Goal: Task Accomplishment & Management: Use online tool/utility

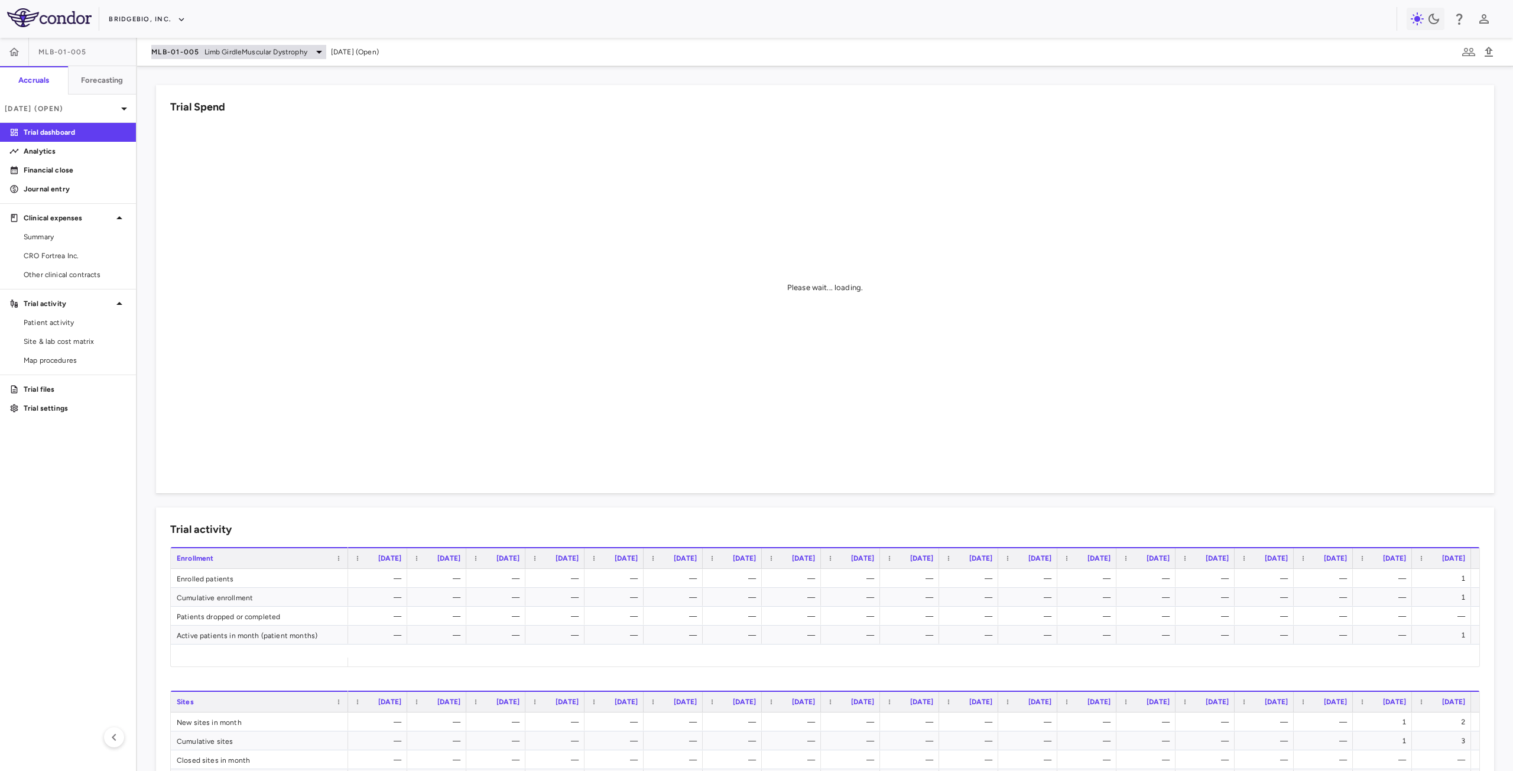
click at [181, 46] on div "MLB-01-005 Limb GirdleMuscular Dystrophy" at bounding box center [238, 52] width 175 height 14
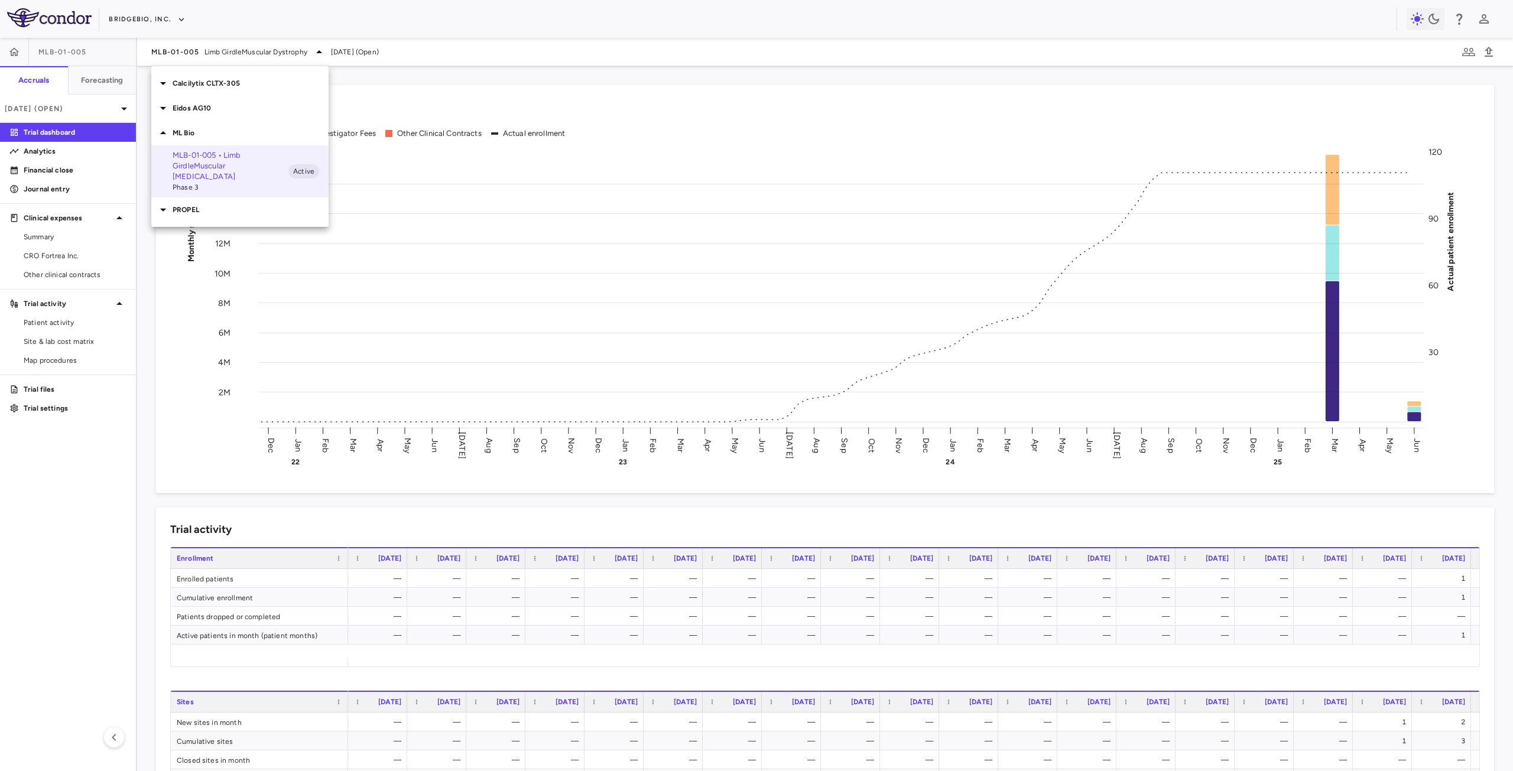
click at [209, 205] on div "PROPEL" at bounding box center [239, 209] width 177 height 25
click at [236, 310] on p "QBGJ398-203 • Achondroplasia" at bounding box center [231, 320] width 116 height 21
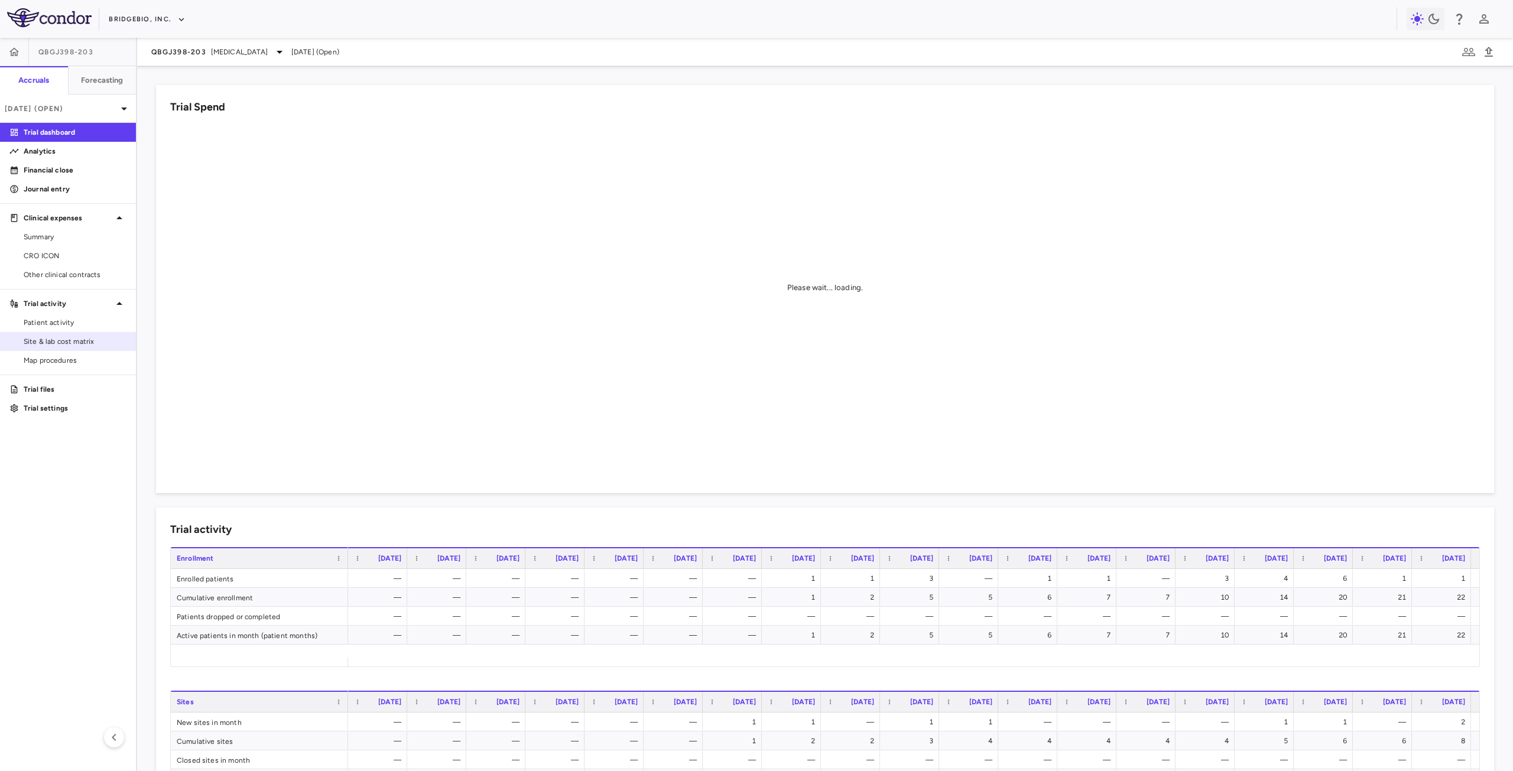
click at [81, 342] on span "Site & lab cost matrix" at bounding box center [75, 341] width 103 height 11
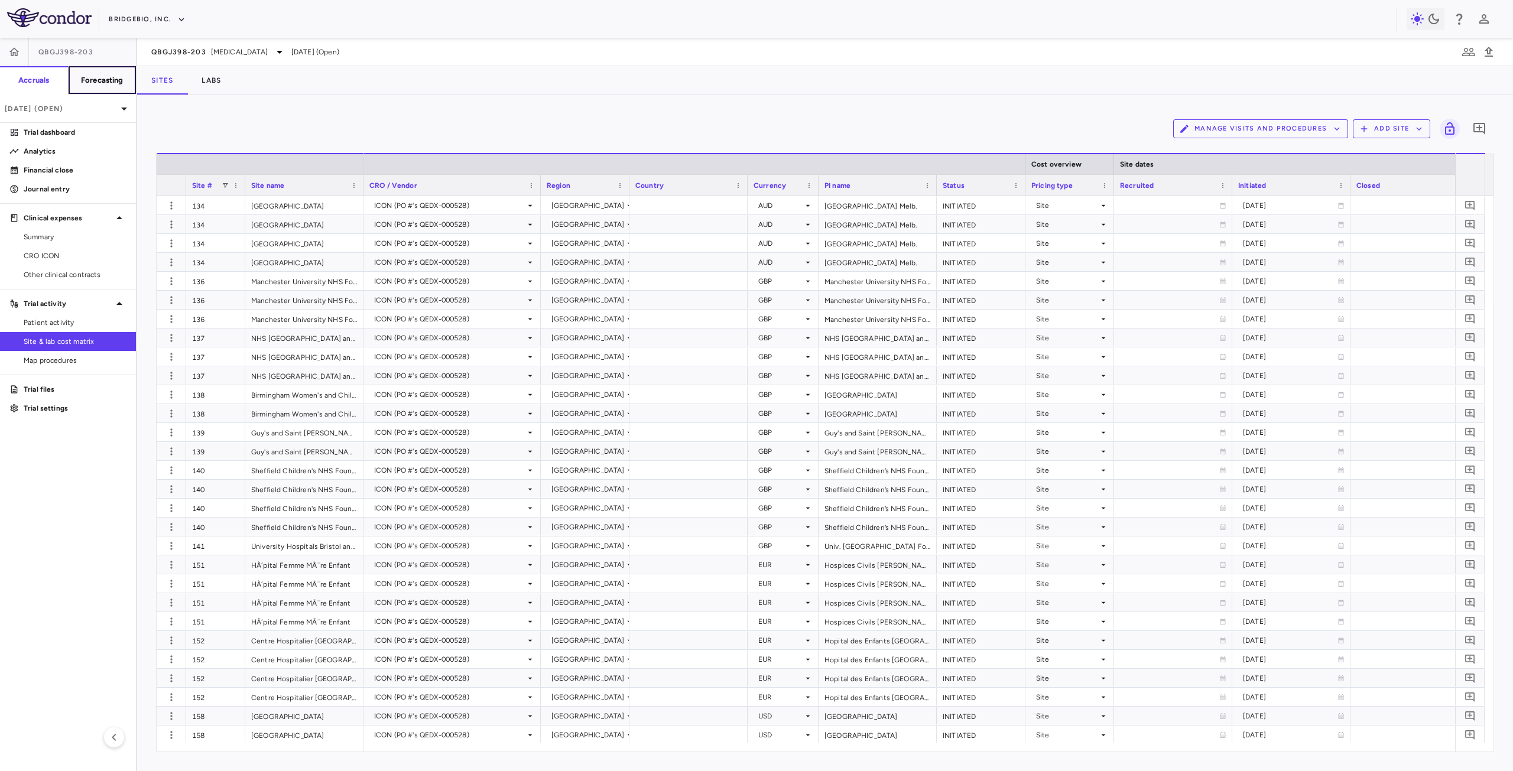
click at [96, 79] on h6 "Forecasting" at bounding box center [102, 80] width 43 height 11
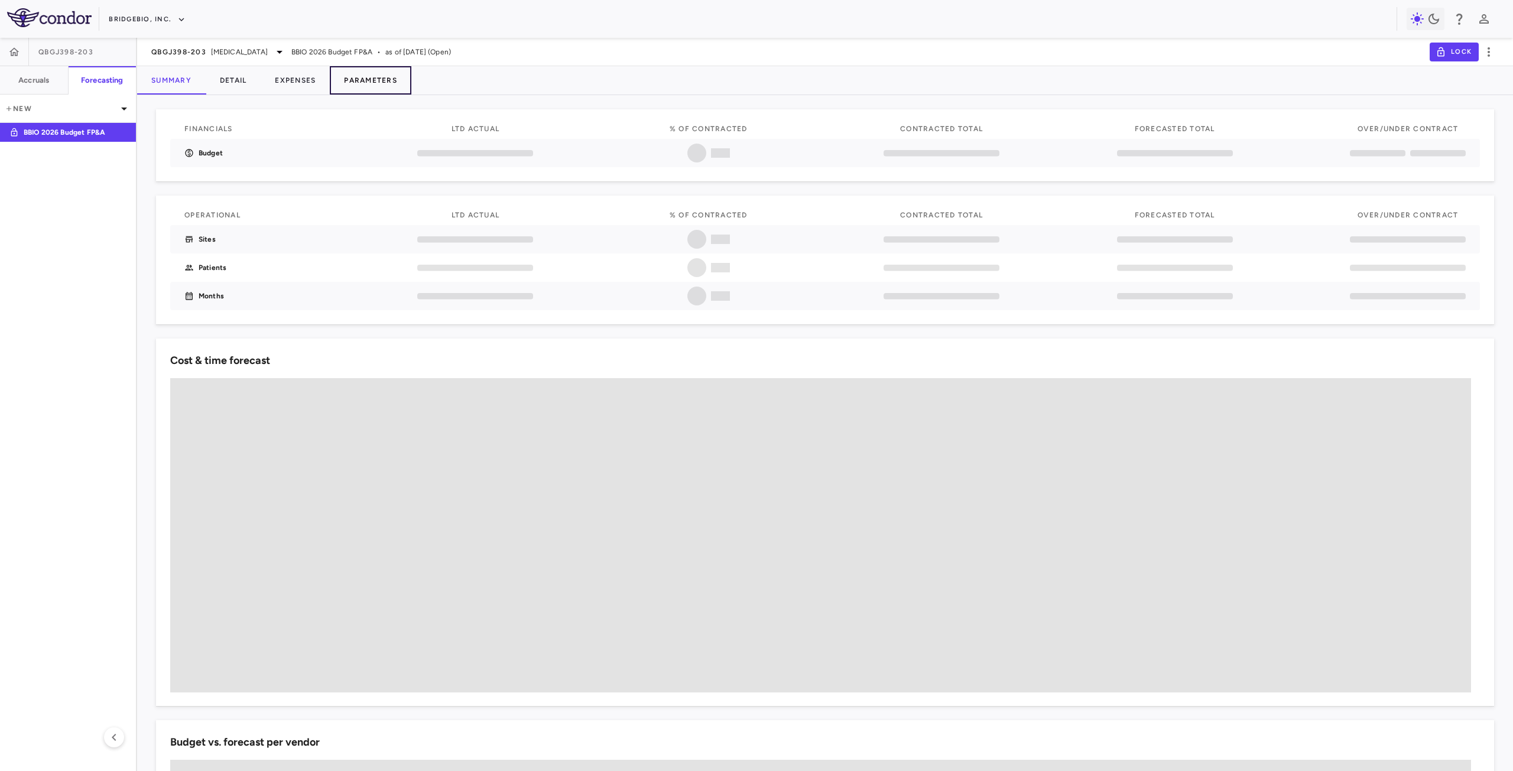
click at [381, 77] on button "Parameters" at bounding box center [371, 80] width 82 height 28
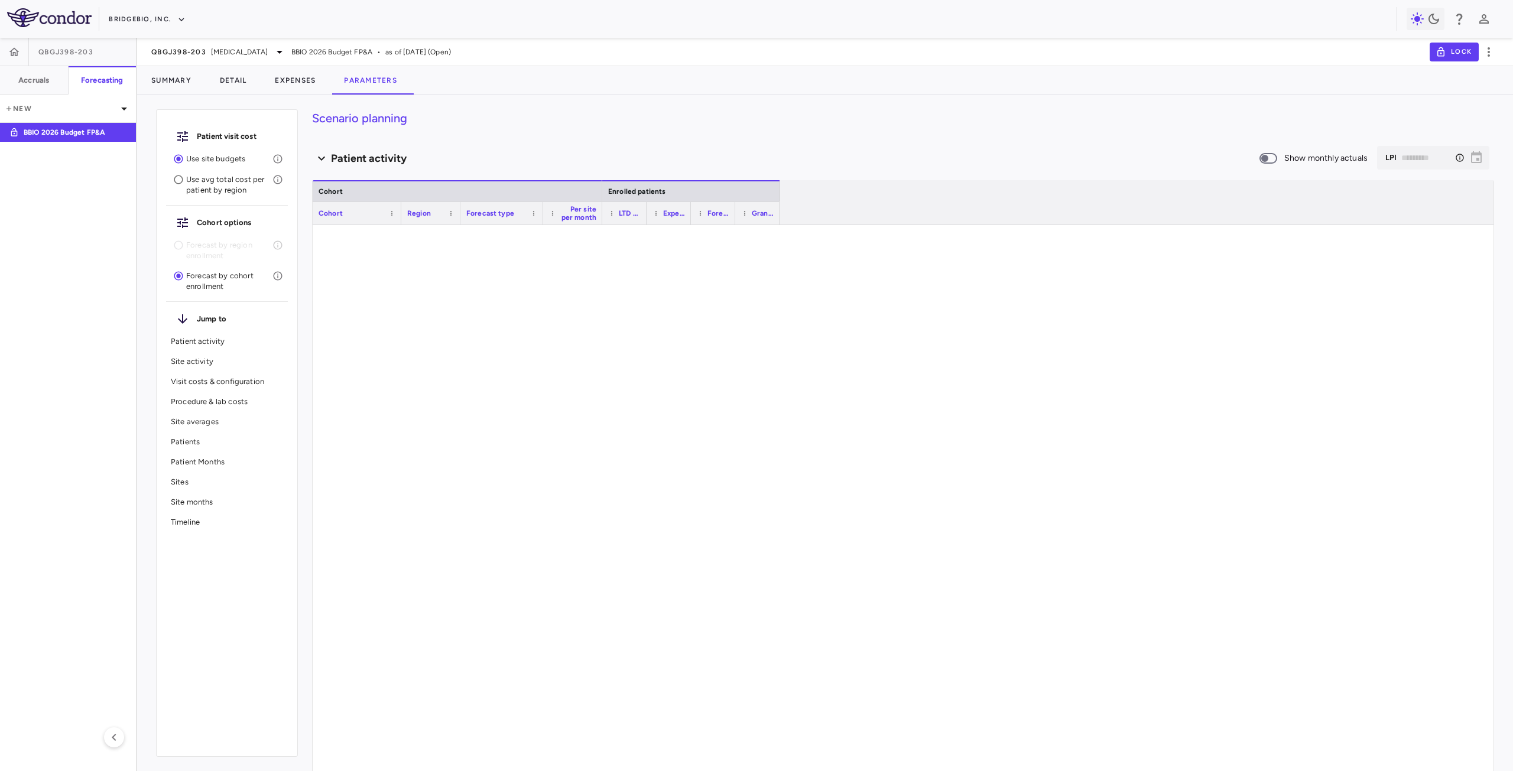
type input "********"
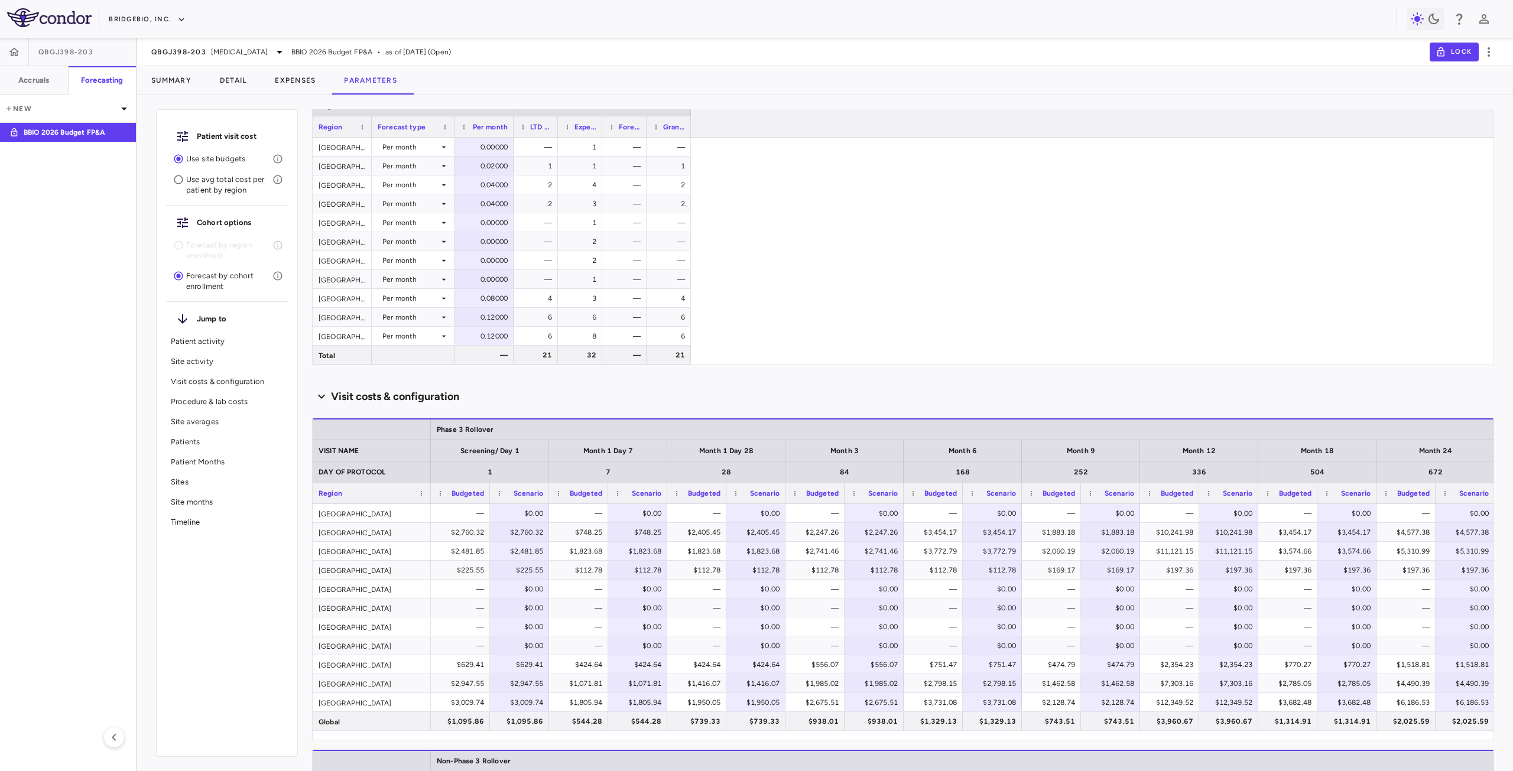
scroll to position [1123, 0]
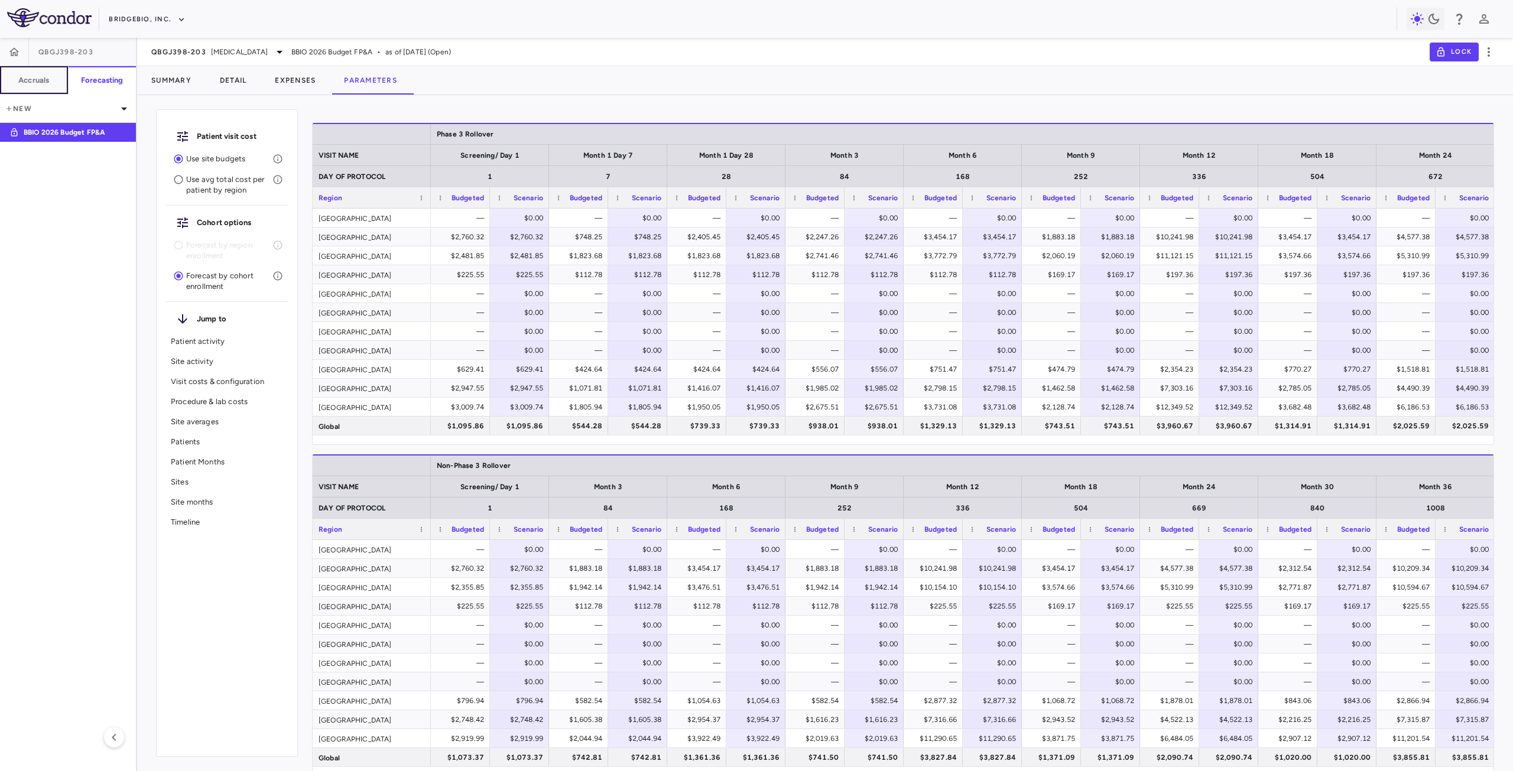
drag, startPoint x: 47, startPoint y: 85, endPoint x: 706, endPoint y: 299, distance: 692.3
click at [47, 85] on h6 "Accruals" at bounding box center [33, 80] width 31 height 11
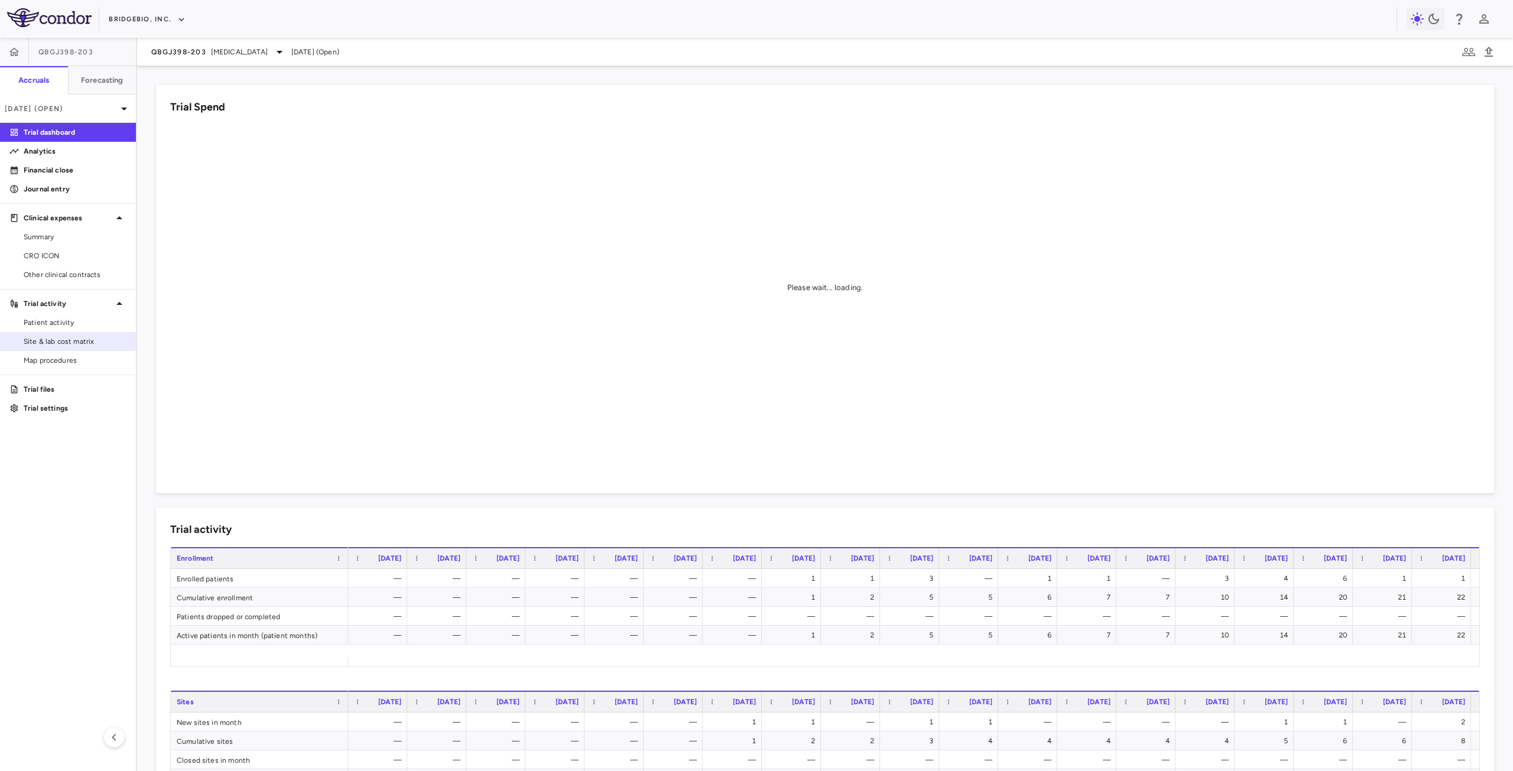
click at [88, 337] on span "Site & lab cost matrix" at bounding box center [75, 341] width 103 height 11
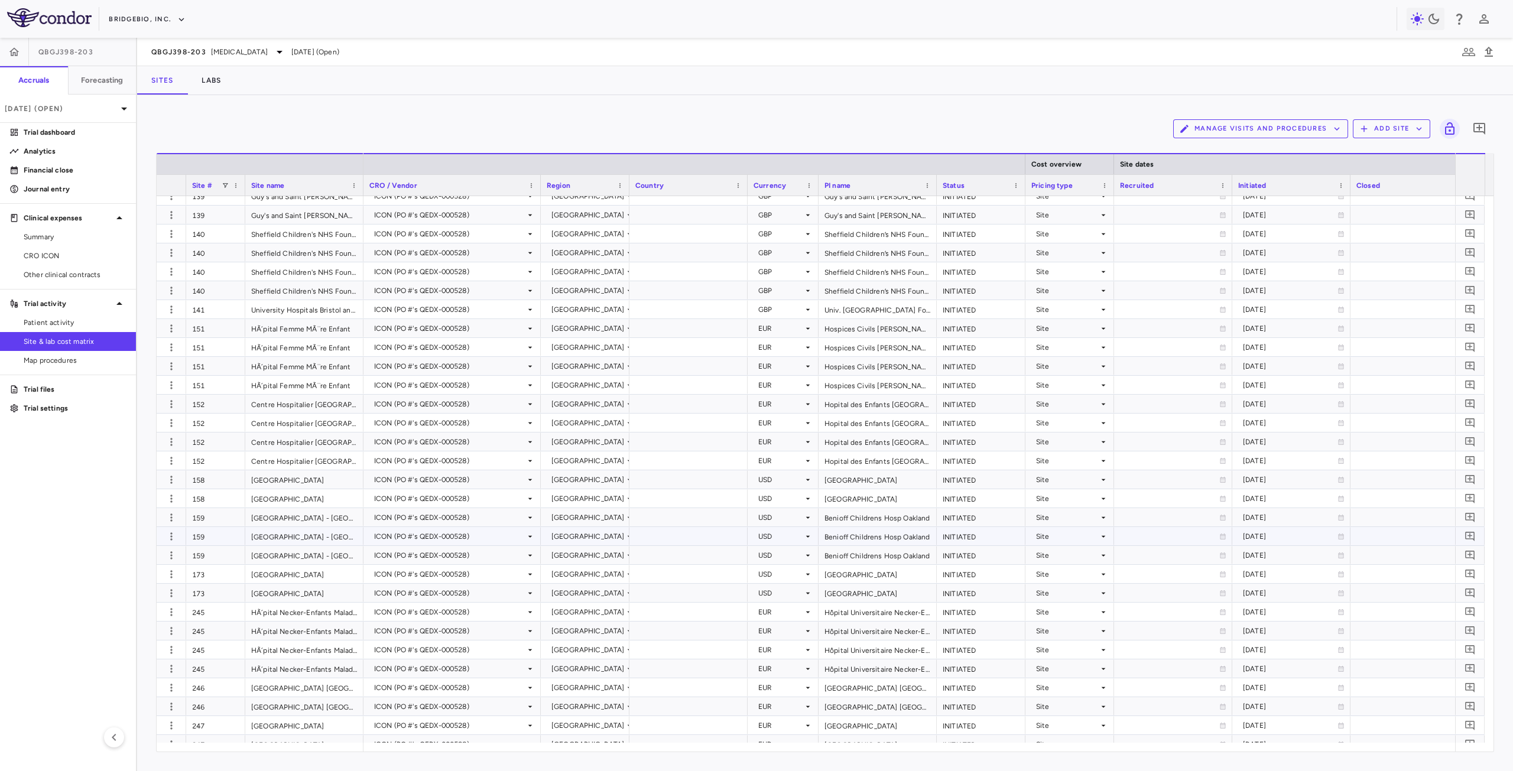
scroll to position [550, 0]
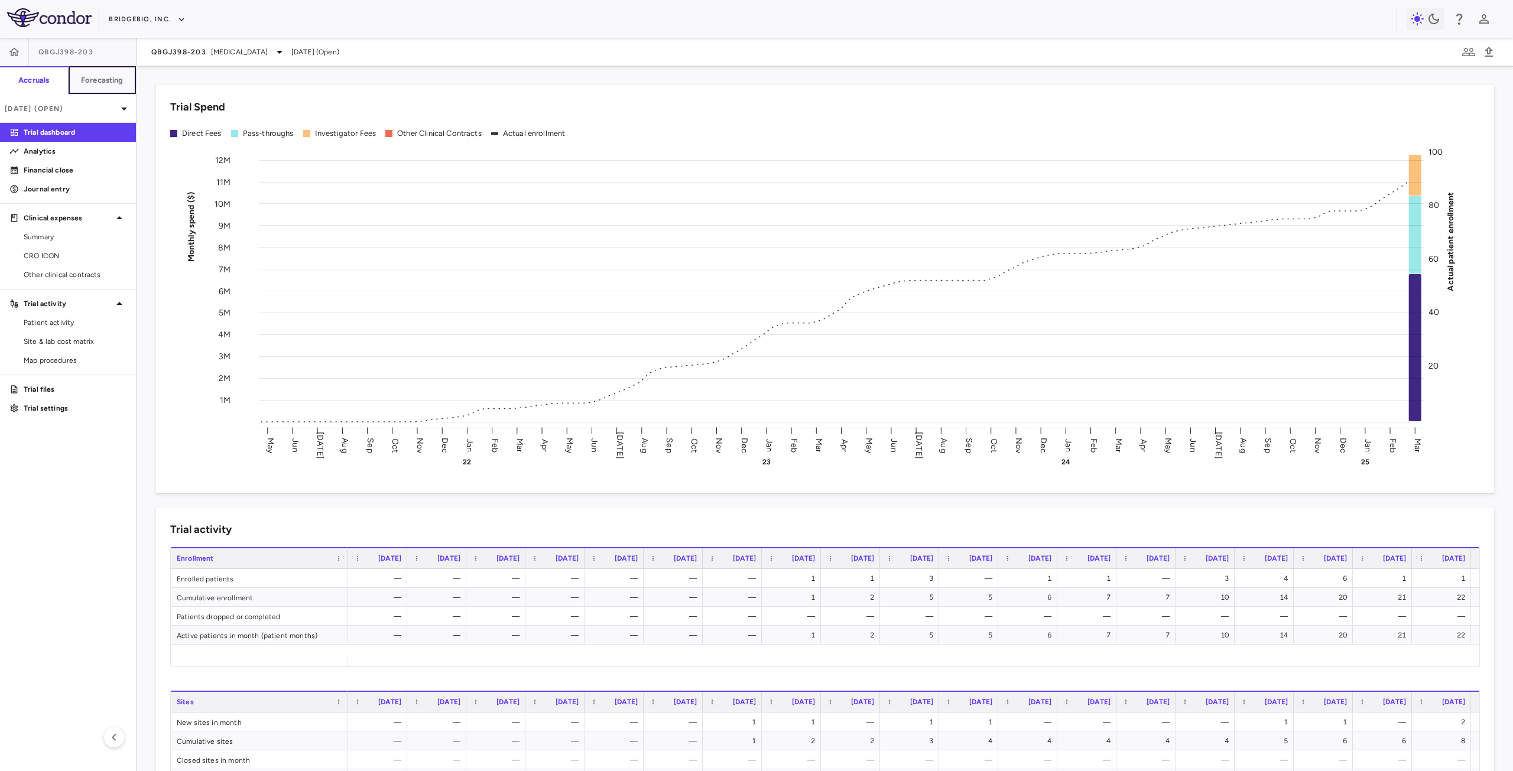
click at [93, 89] on button "Forecasting" at bounding box center [102, 80] width 69 height 28
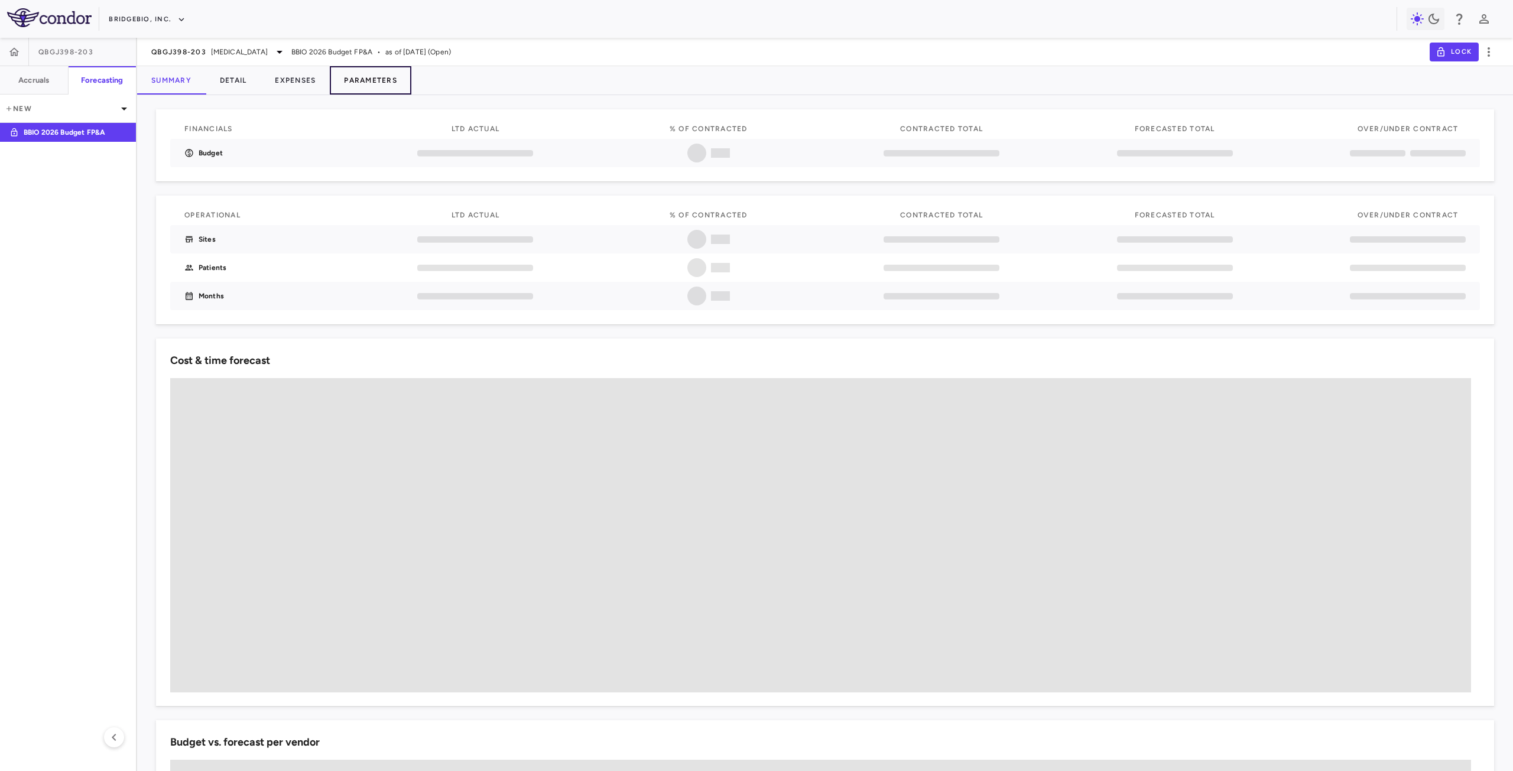
click at [369, 76] on button "Parameters" at bounding box center [371, 80] width 82 height 28
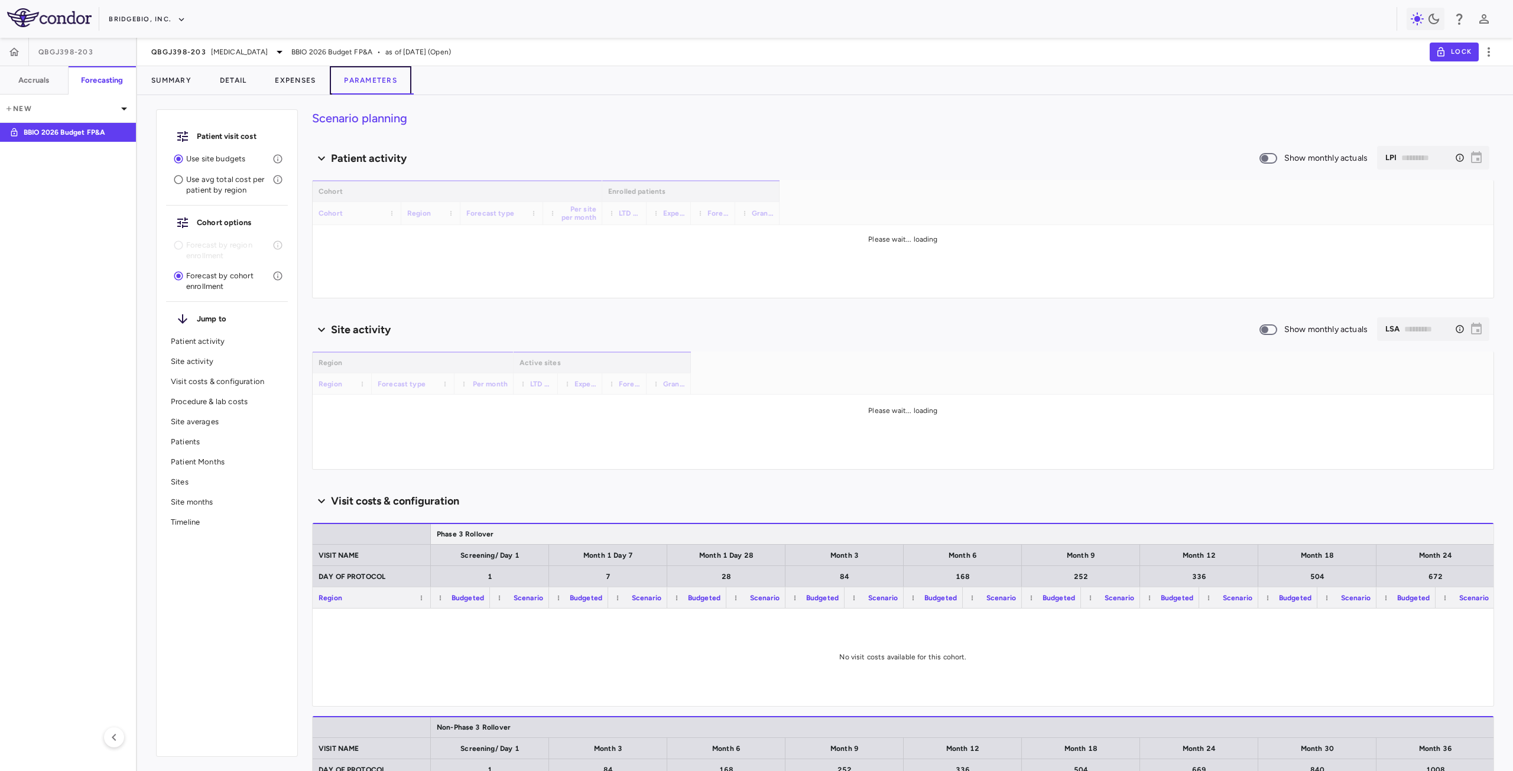
scroll to position [296, 0]
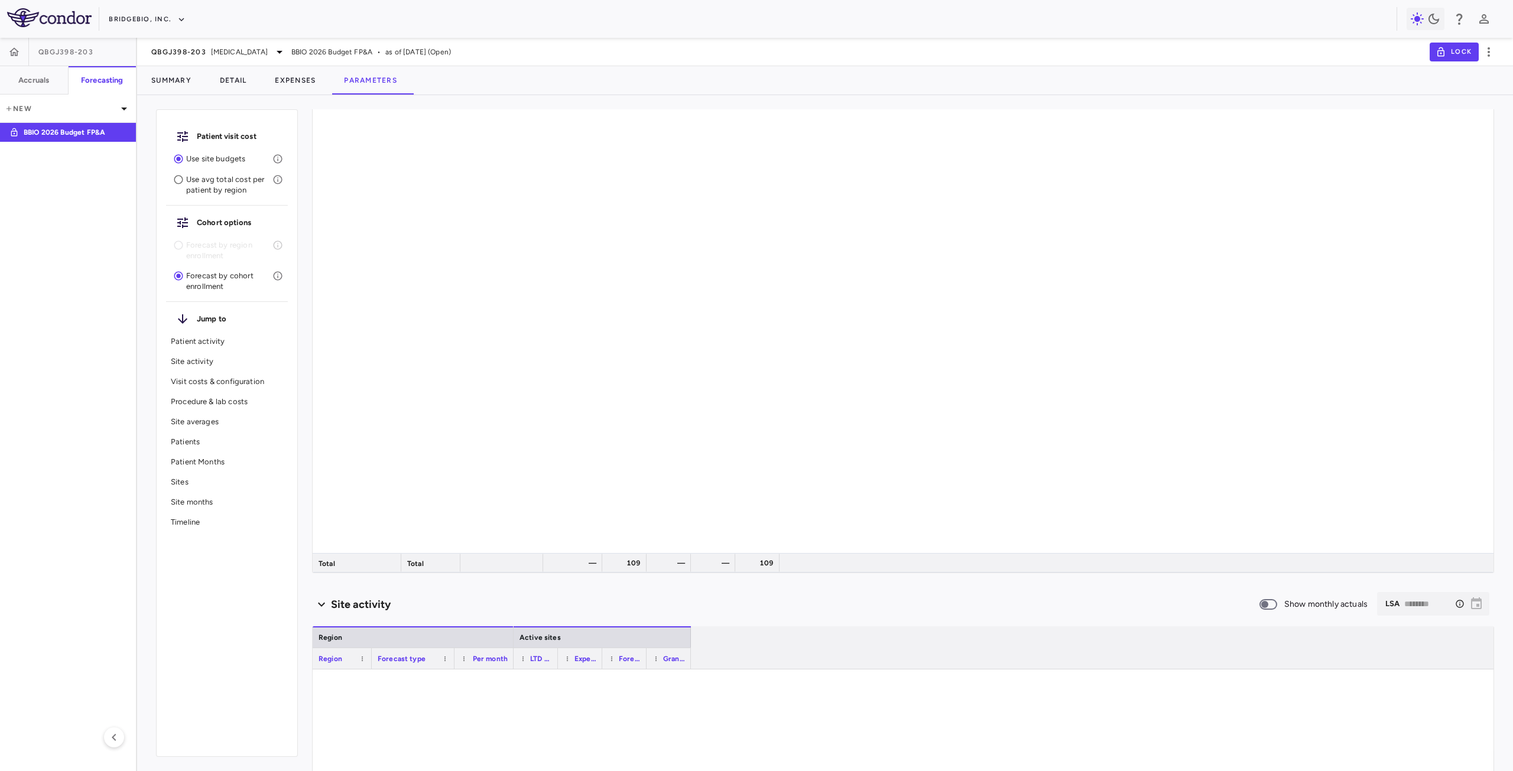
type input "********"
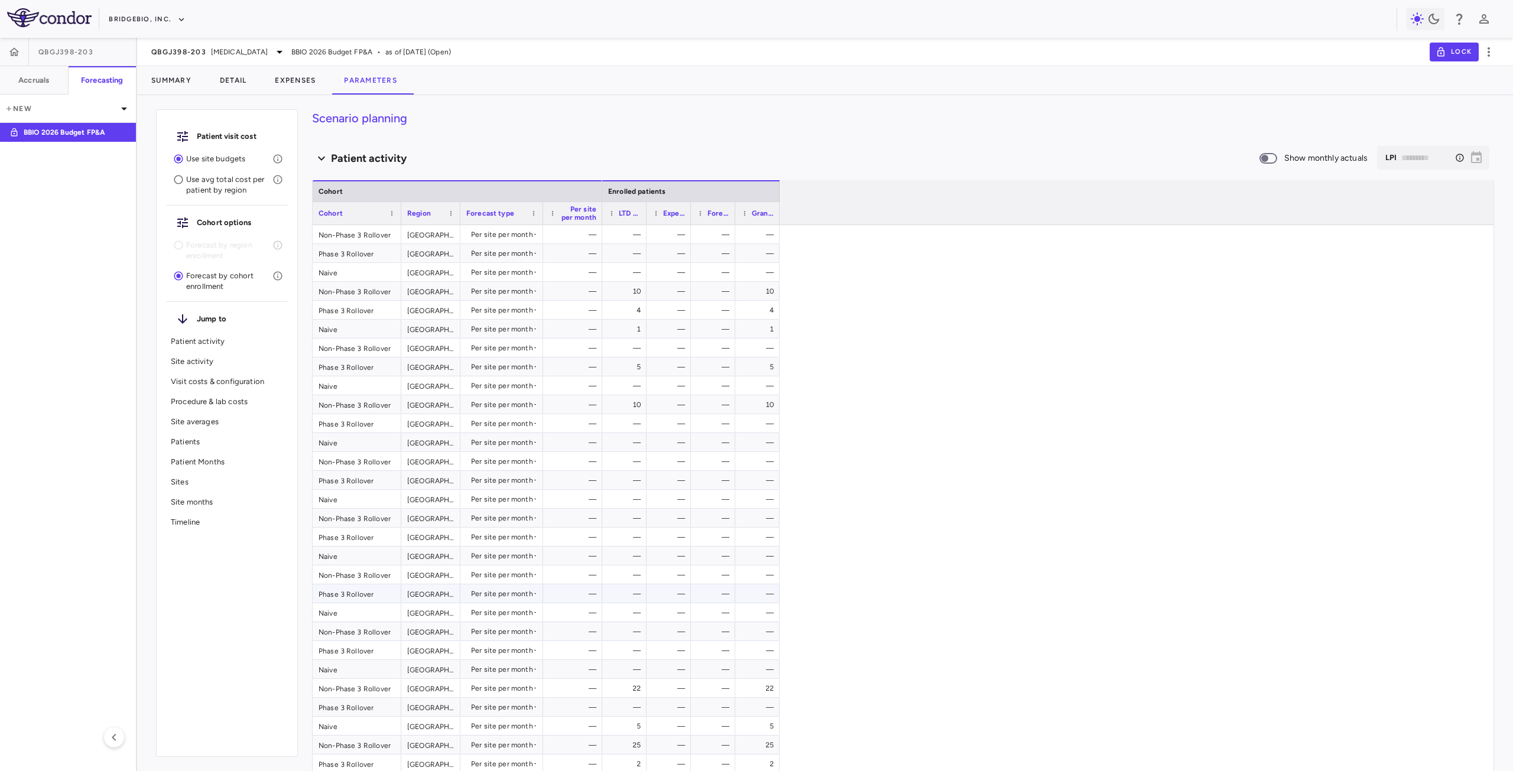
scroll to position [59, 0]
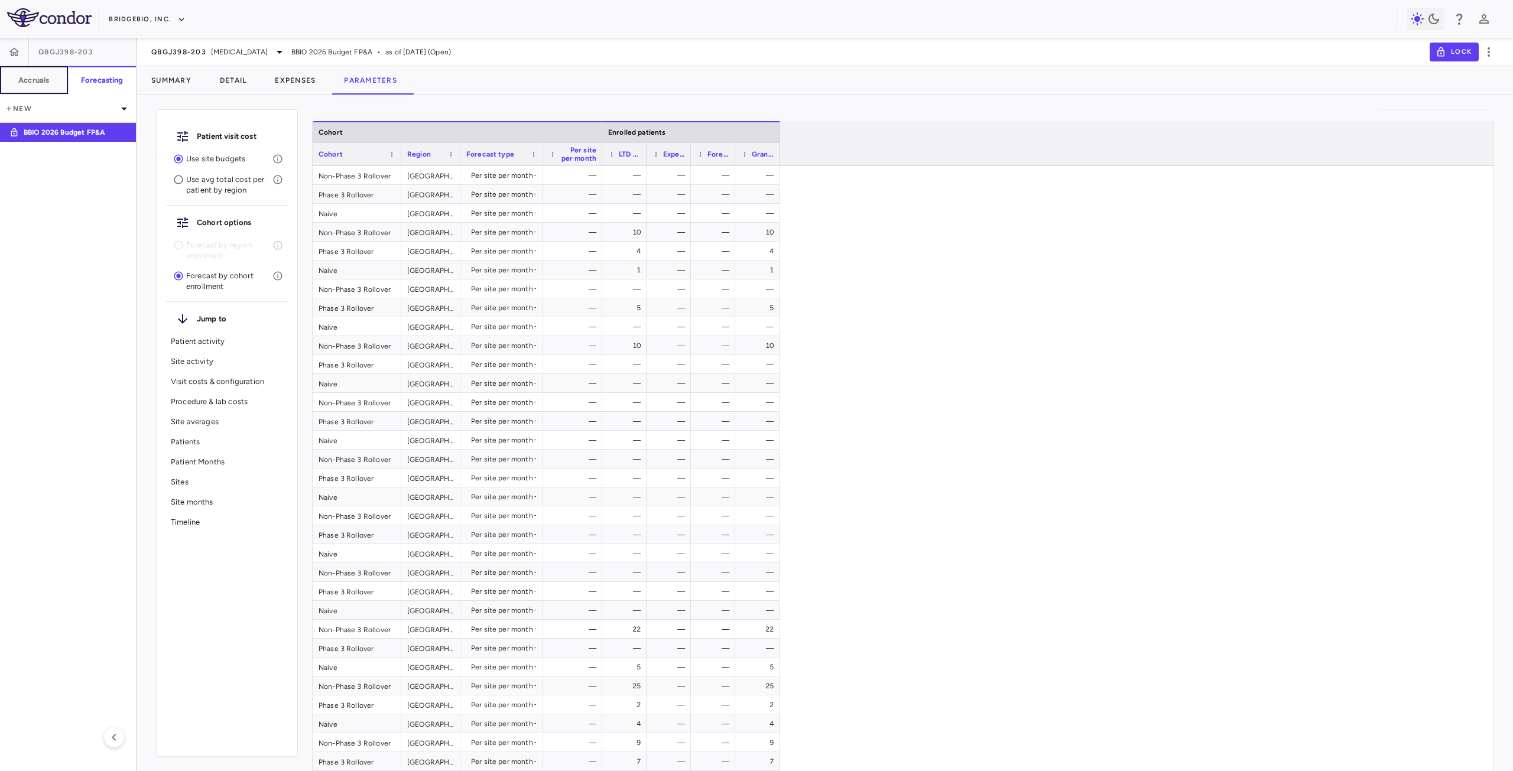
click at [36, 80] on h6 "Accruals" at bounding box center [33, 80] width 31 height 11
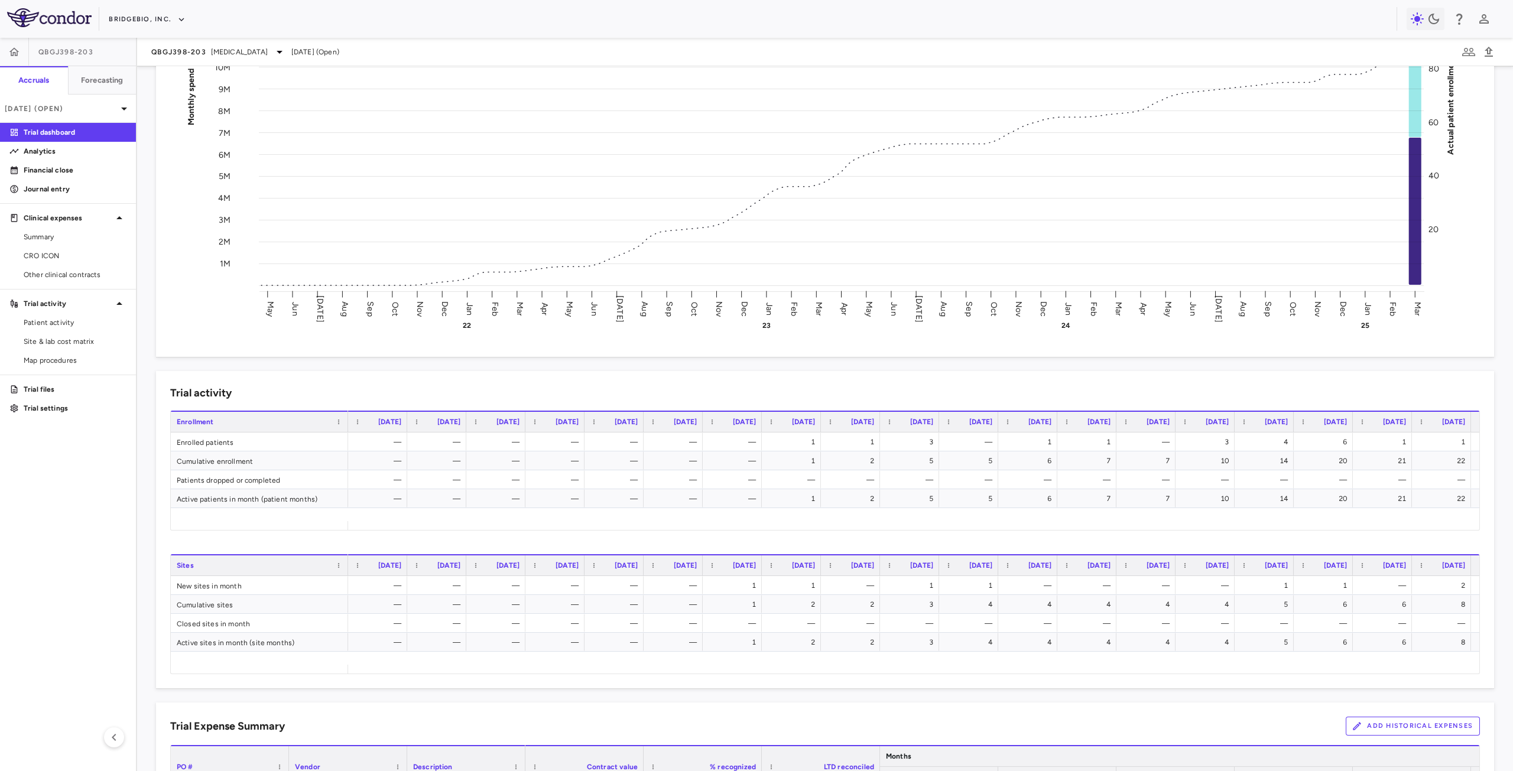
scroll to position [118, 0]
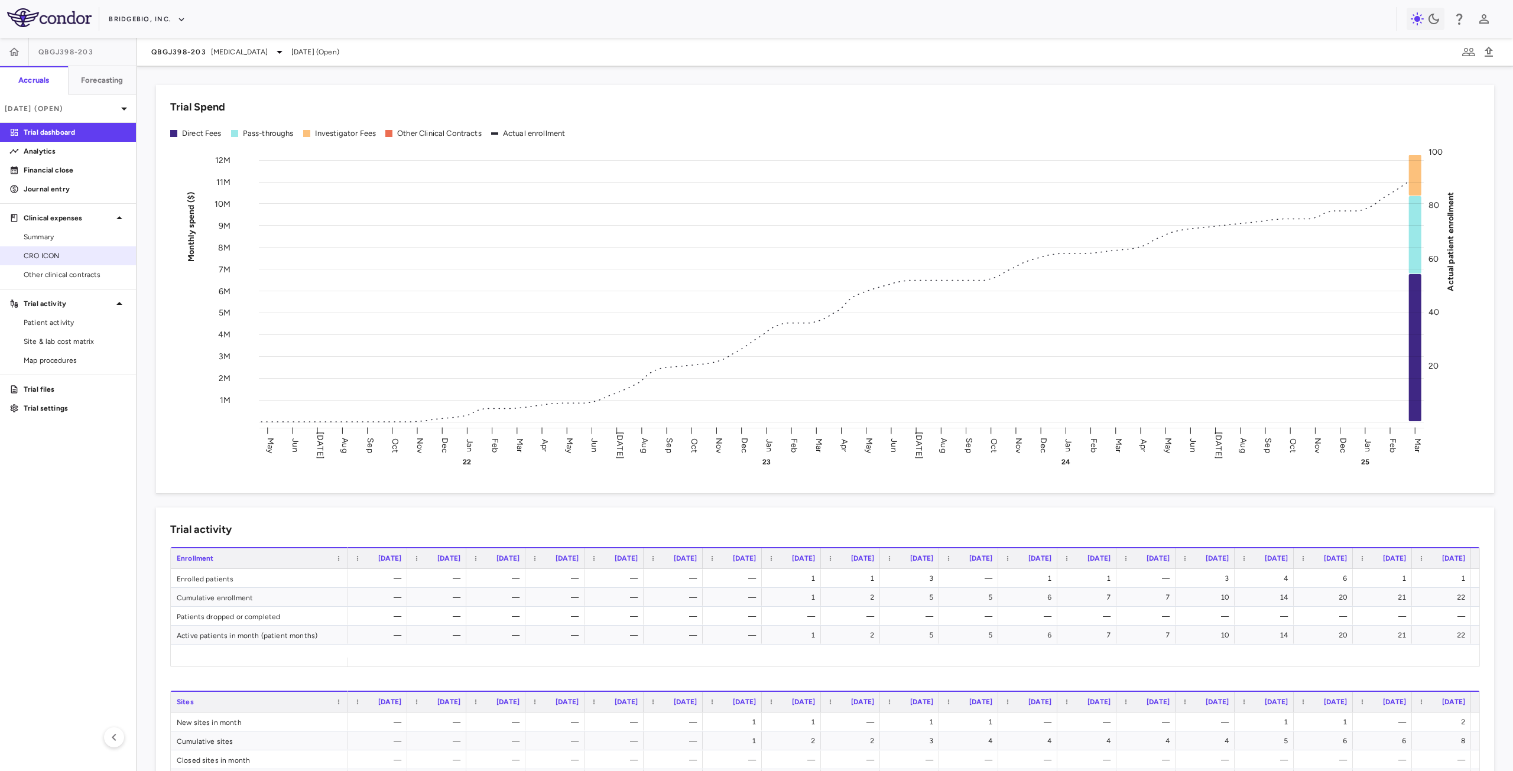
click at [70, 251] on span "CRO ICON" at bounding box center [75, 256] width 103 height 11
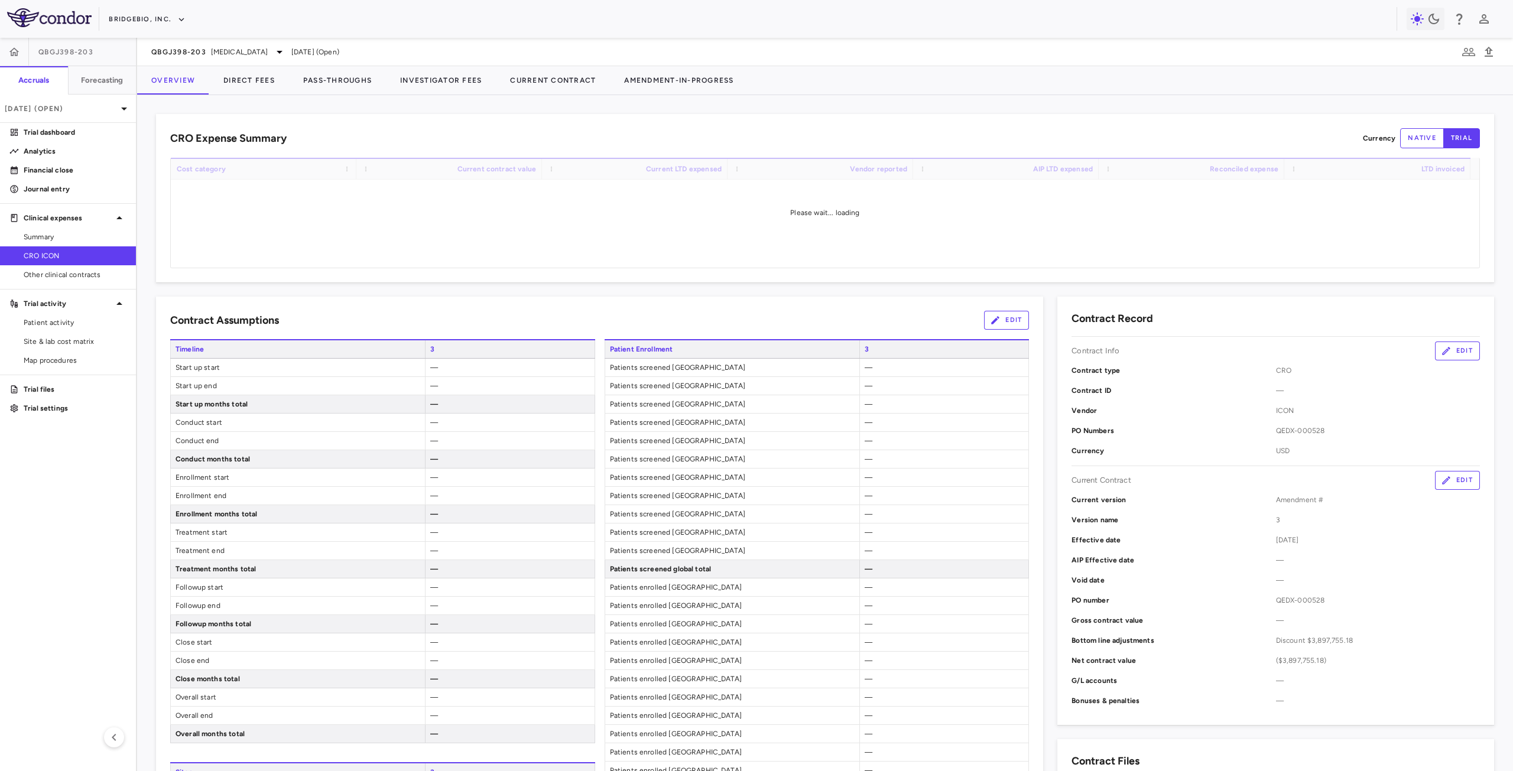
scroll to position [355, 0]
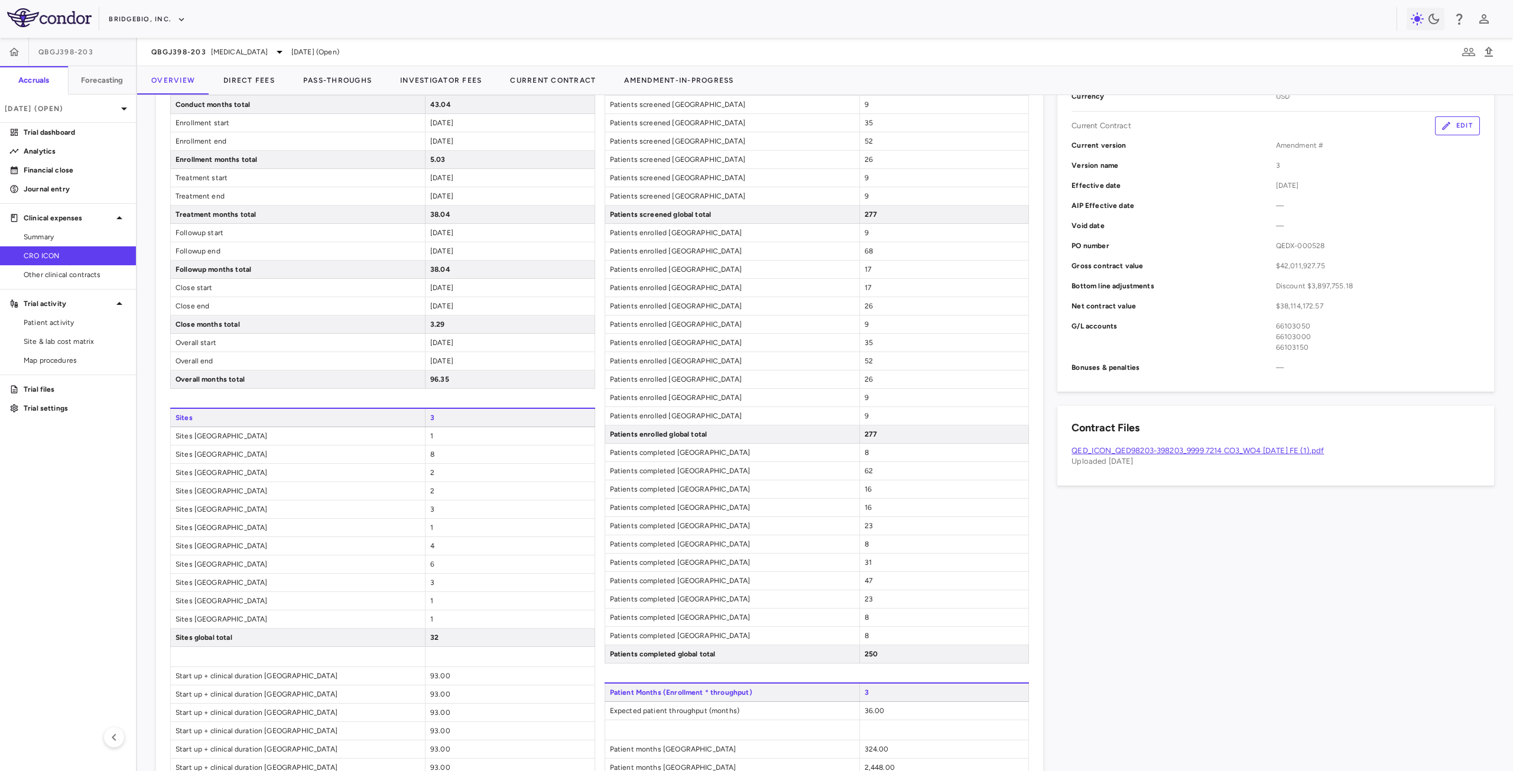
click at [1200, 448] on link "QED_ICON_QED98203-398203_9999 7214 CO3_WO4 20Aug2024 FE (1).pdf" at bounding box center [1198, 450] width 252 height 9
